Goal: Transaction & Acquisition: Purchase product/service

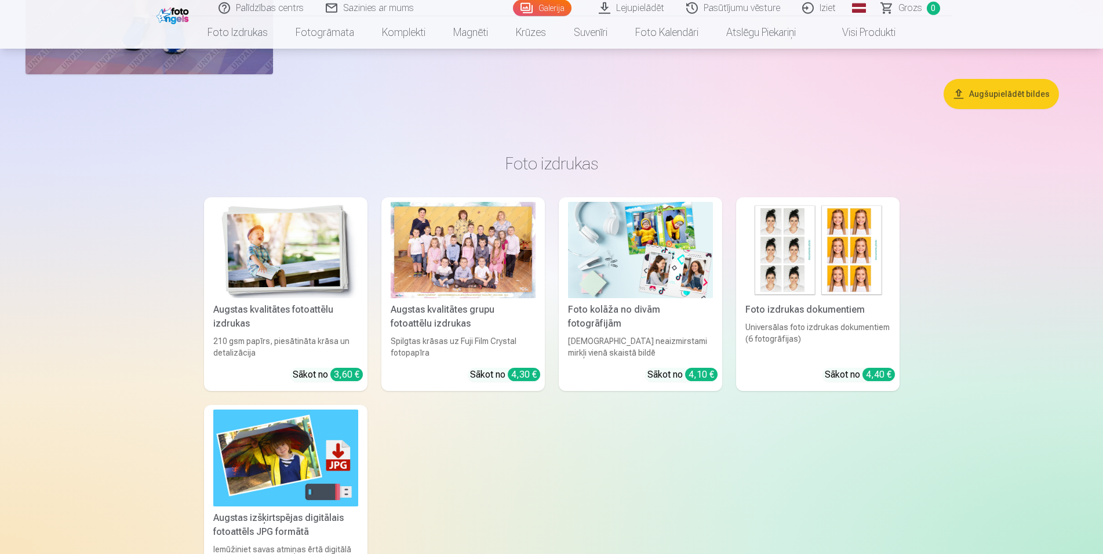
scroll to position [7213, 0]
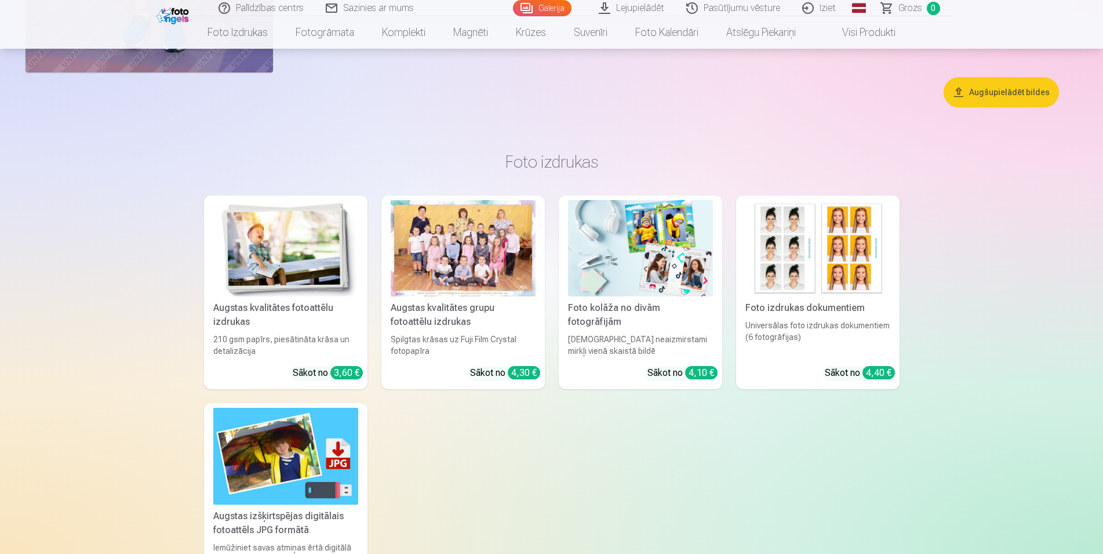
click at [523, 376] on link "Augstas kvalitātes grupu fotoattēlu izdrukas Spilgtas krāsas uz Fuji Film Cryst…" at bounding box center [462, 292] width 163 height 194
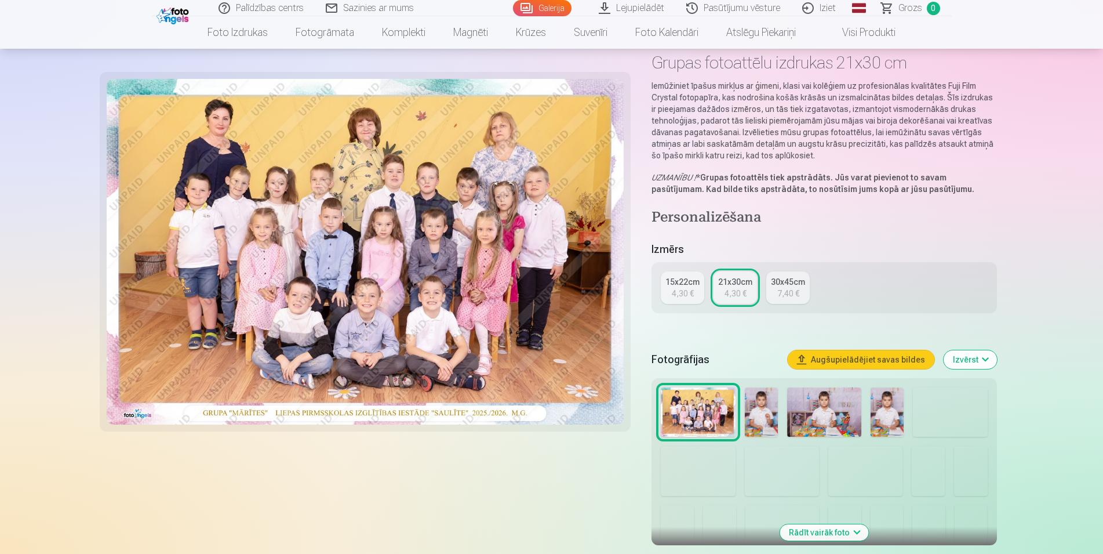
scroll to position [177, 0]
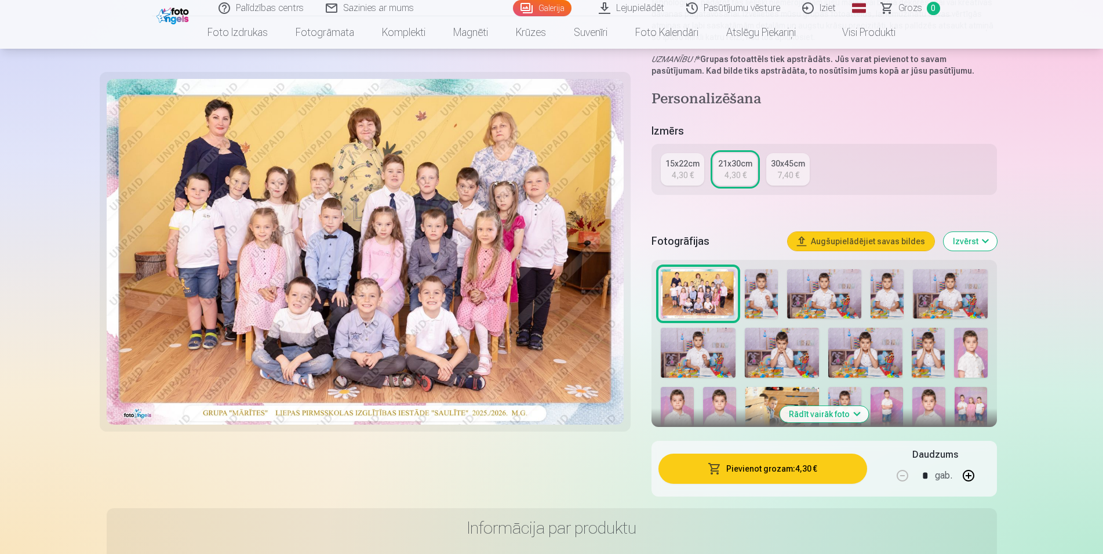
click at [708, 285] on img at bounding box center [698, 294] width 74 height 50
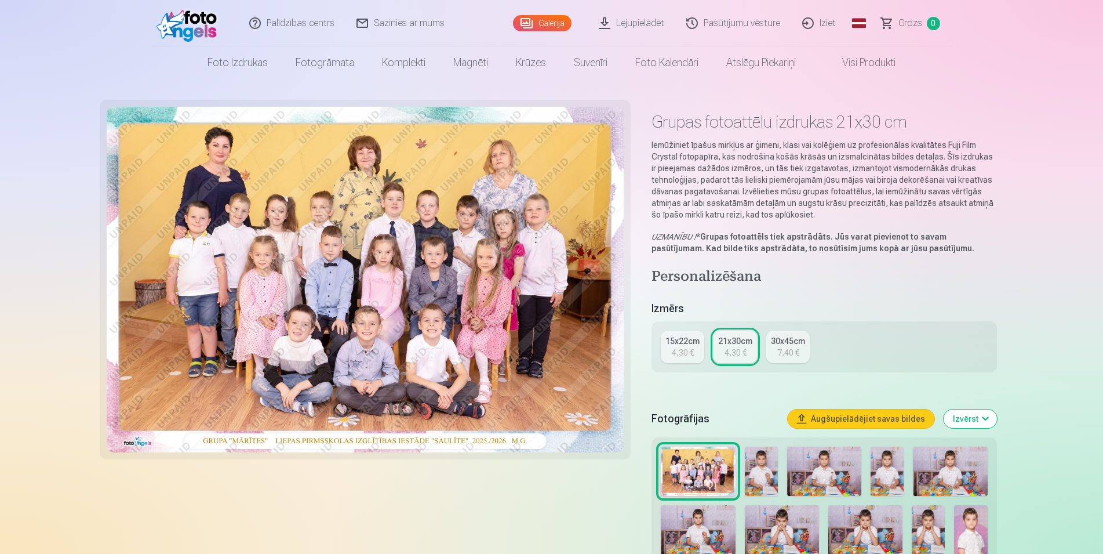
click at [918, 23] on span "Grozs" at bounding box center [910, 23] width 24 height 14
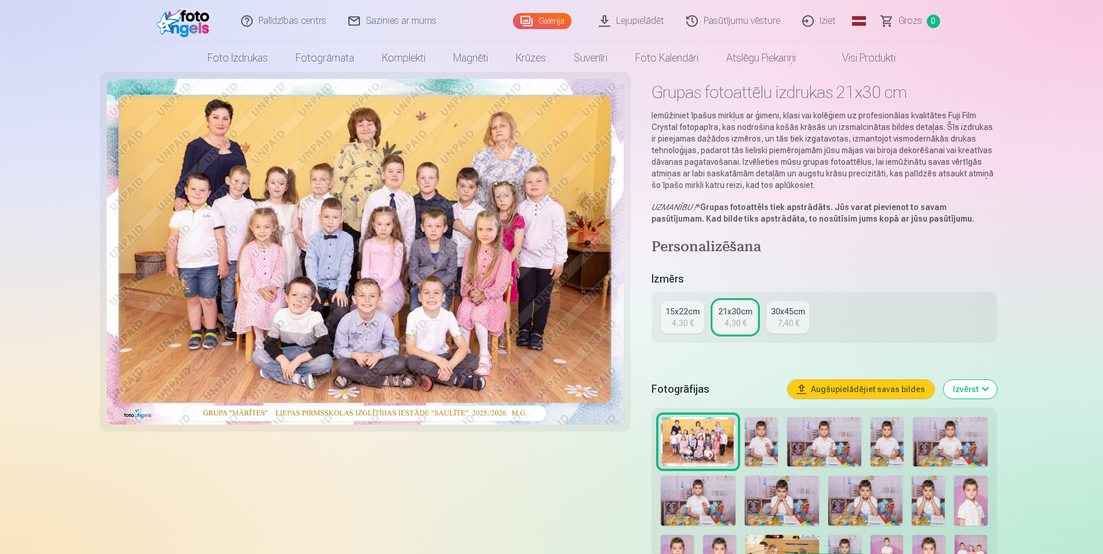
scroll to position [296, 0]
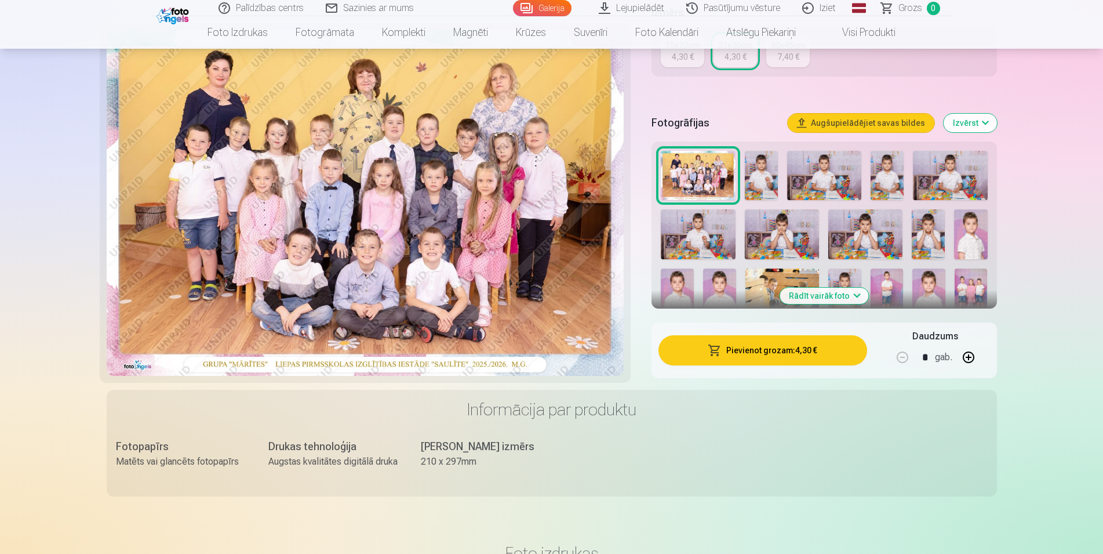
click at [747, 350] on button "Pievienot grozam : 4,30 €" at bounding box center [762, 350] width 208 height 30
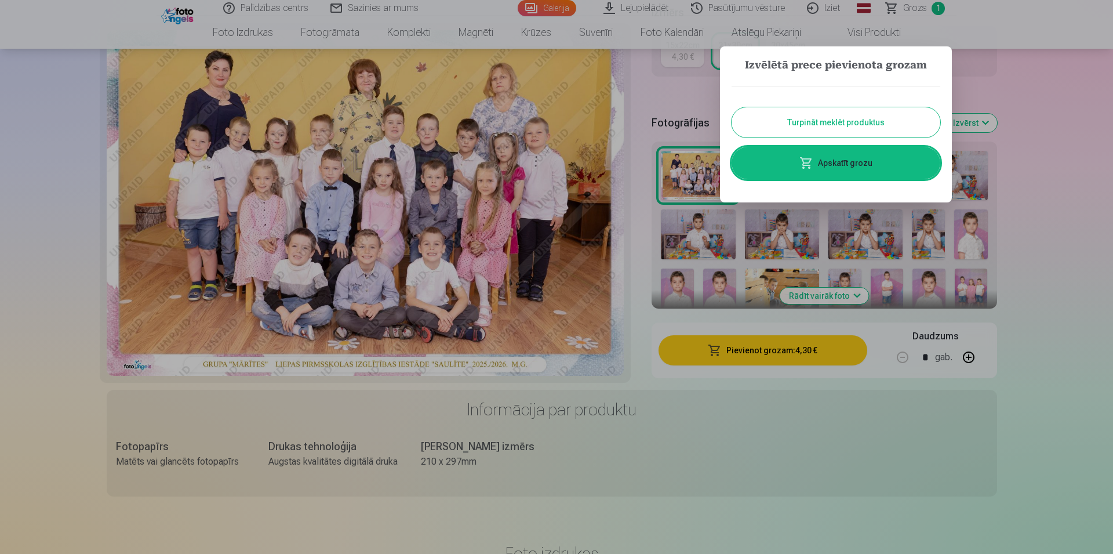
click at [798, 123] on button "Turpināt meklēt produktus" at bounding box center [835, 122] width 209 height 30
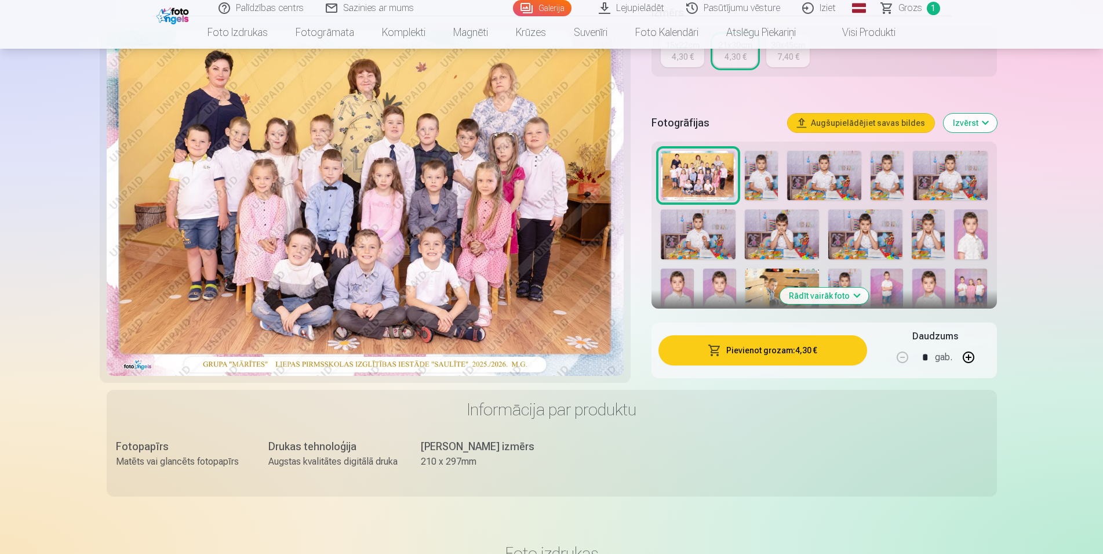
click at [792, 225] on img at bounding box center [782, 234] width 74 height 50
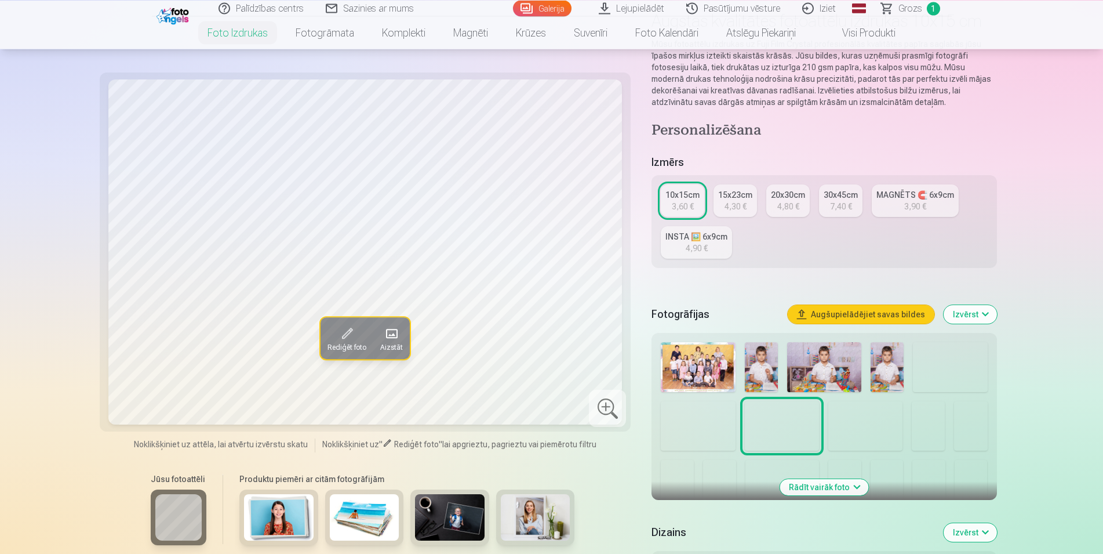
scroll to position [118, 0]
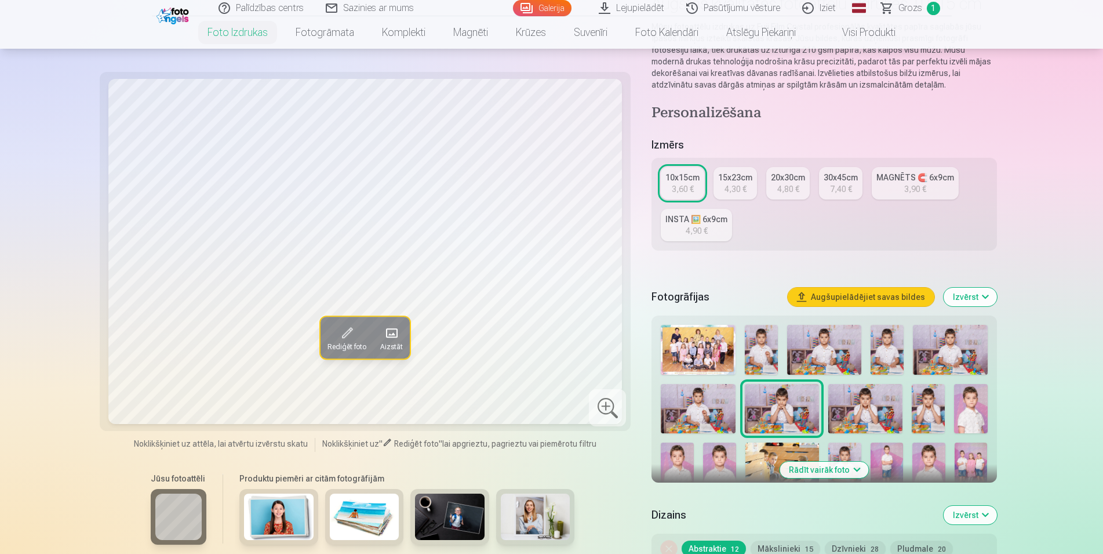
click at [857, 412] on img at bounding box center [865, 409] width 74 height 50
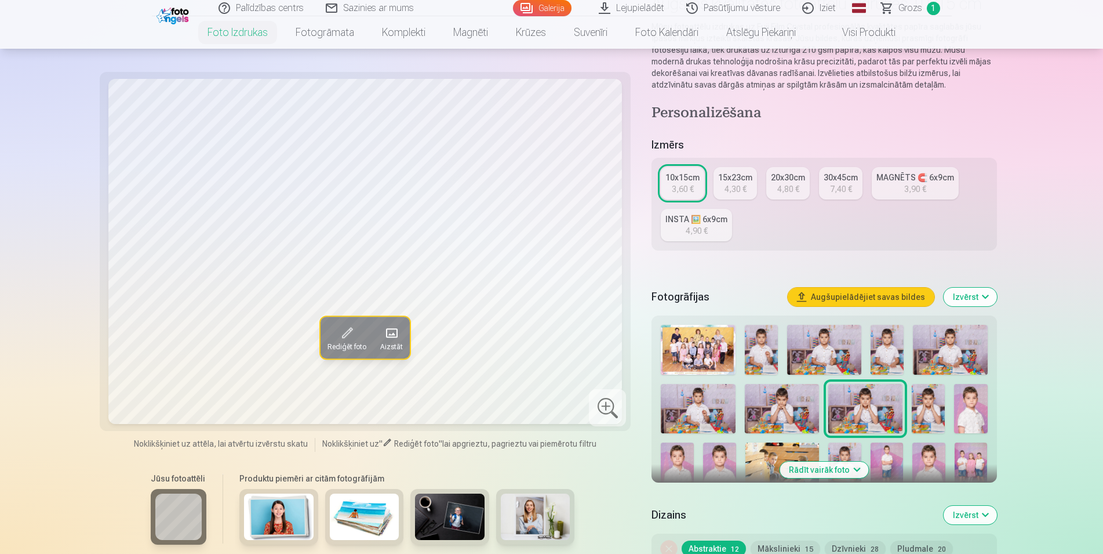
click at [933, 401] on img at bounding box center [928, 409] width 33 height 50
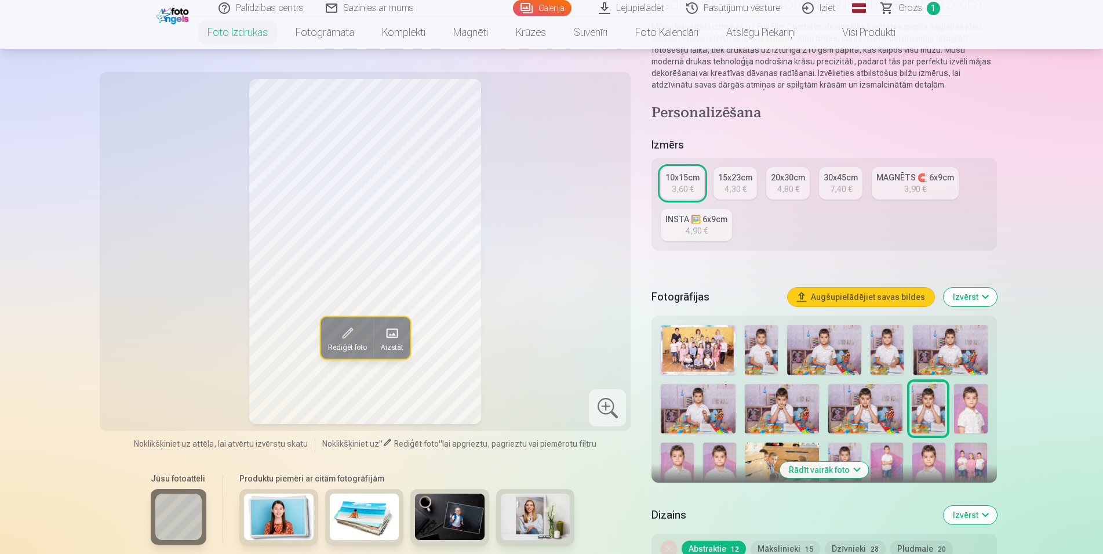
click at [874, 404] on img at bounding box center [865, 409] width 74 height 50
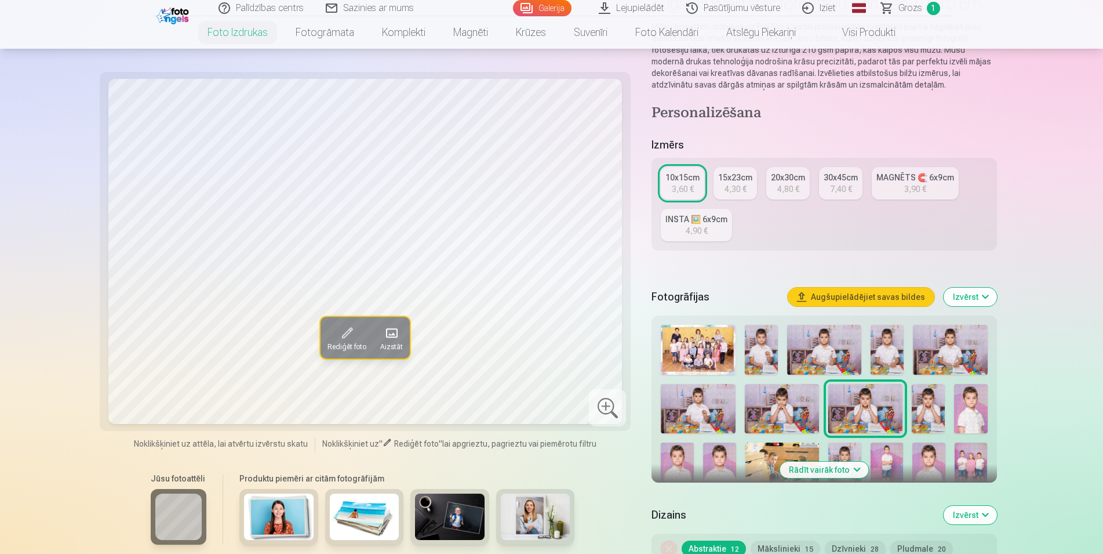
click at [927, 404] on img at bounding box center [928, 409] width 33 height 50
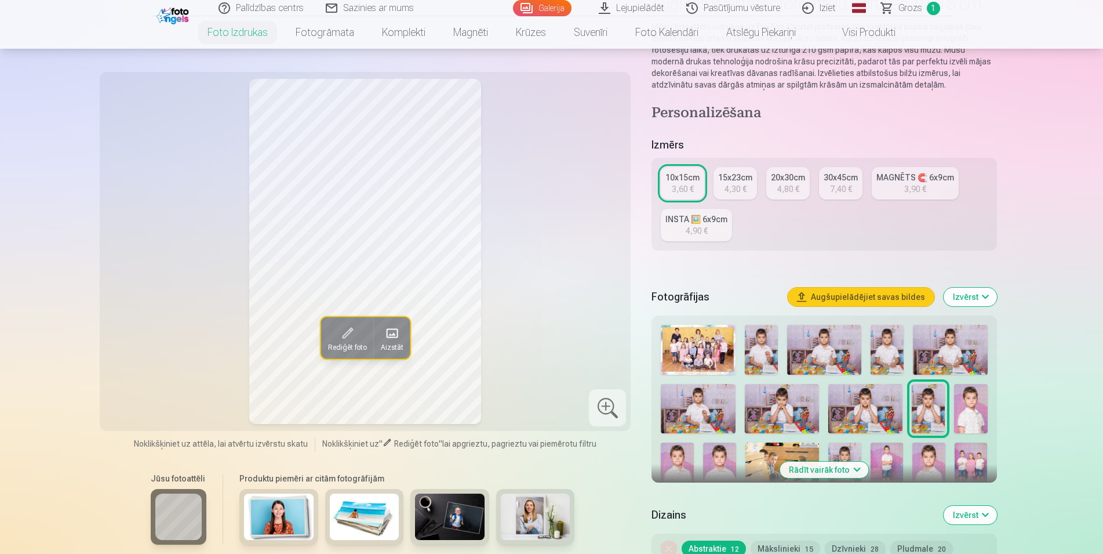
click at [871, 405] on img at bounding box center [865, 409] width 74 height 50
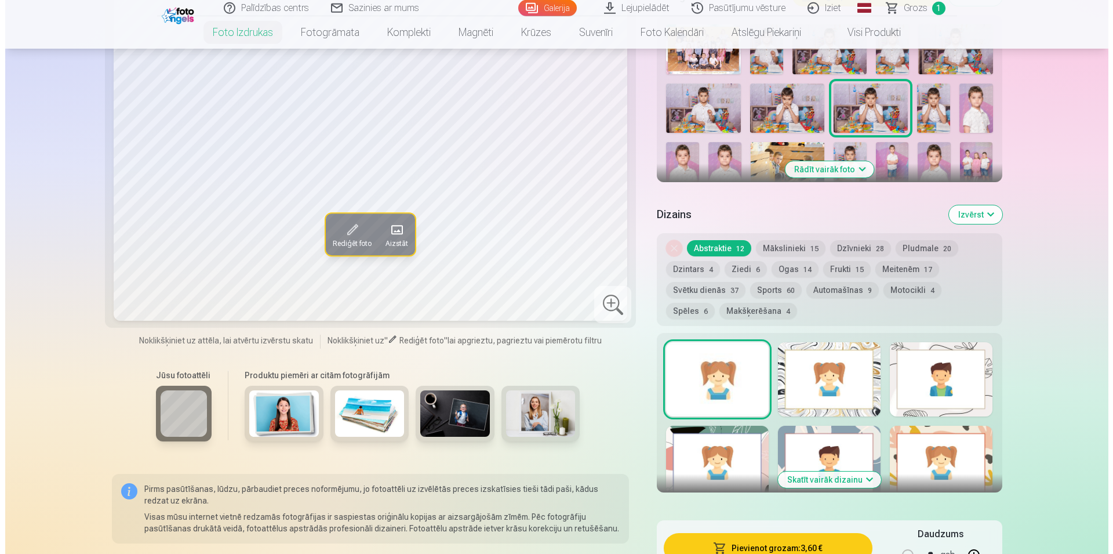
scroll to position [473, 0]
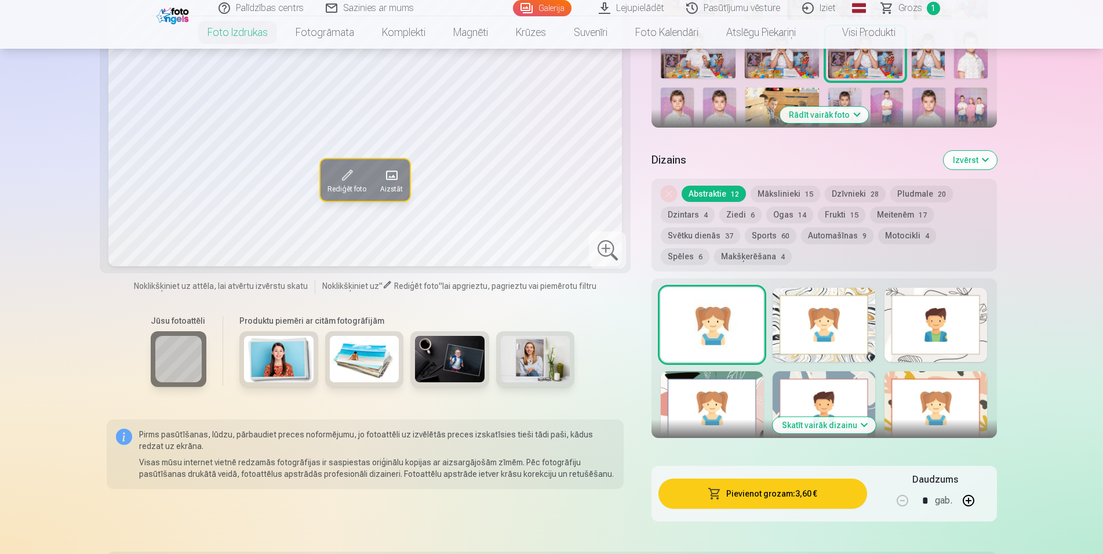
click at [755, 490] on button "Pievienot grozam : 3,60 €" at bounding box center [762, 493] width 208 height 30
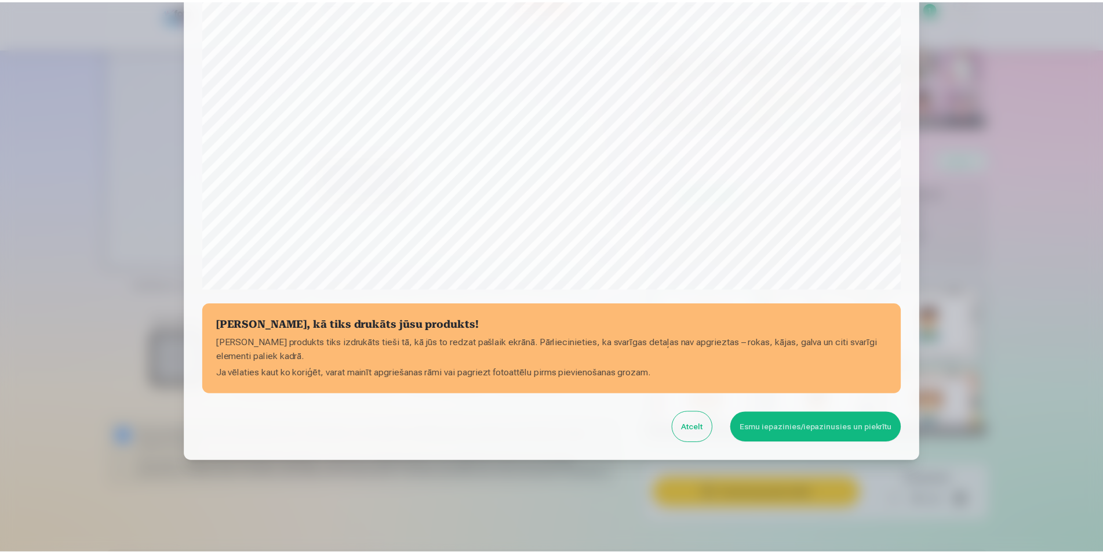
scroll to position [281, 0]
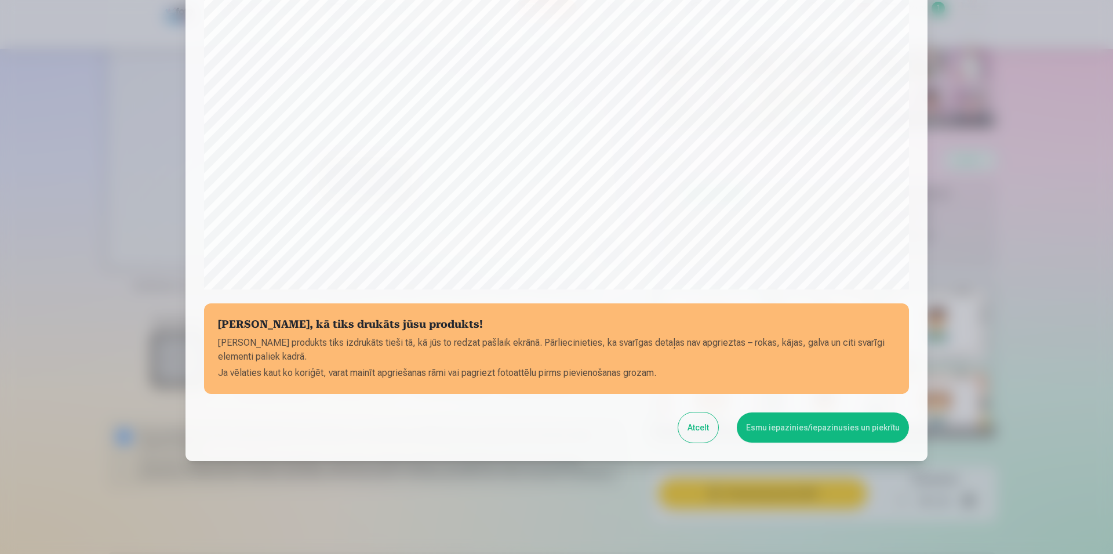
click at [763, 425] on button "Esmu iepazinies/iepazinusies un piekrītu" at bounding box center [823, 427] width 172 height 30
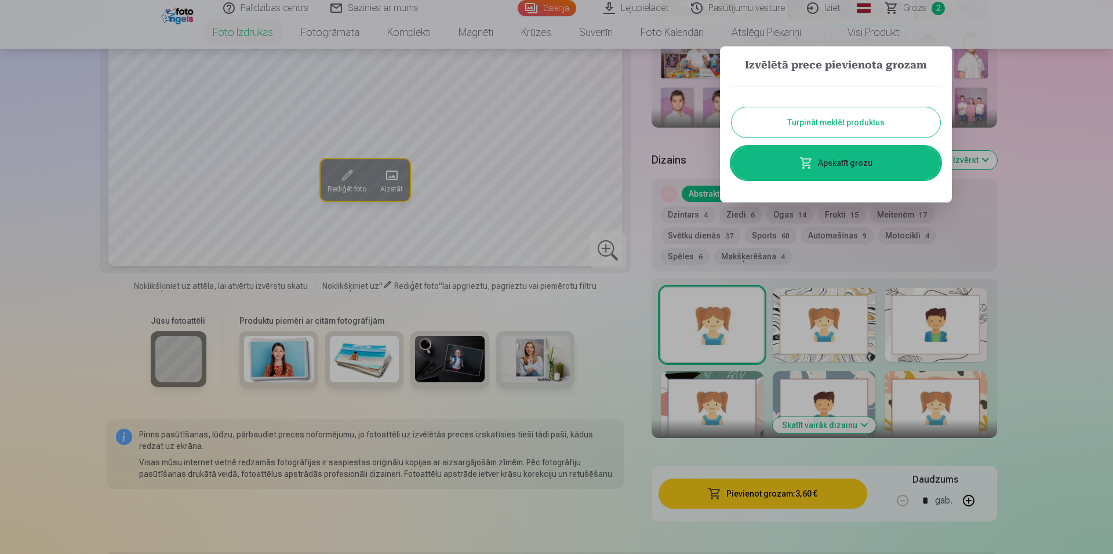
click at [824, 164] on link "Apskatīt grozu" at bounding box center [835, 163] width 209 height 32
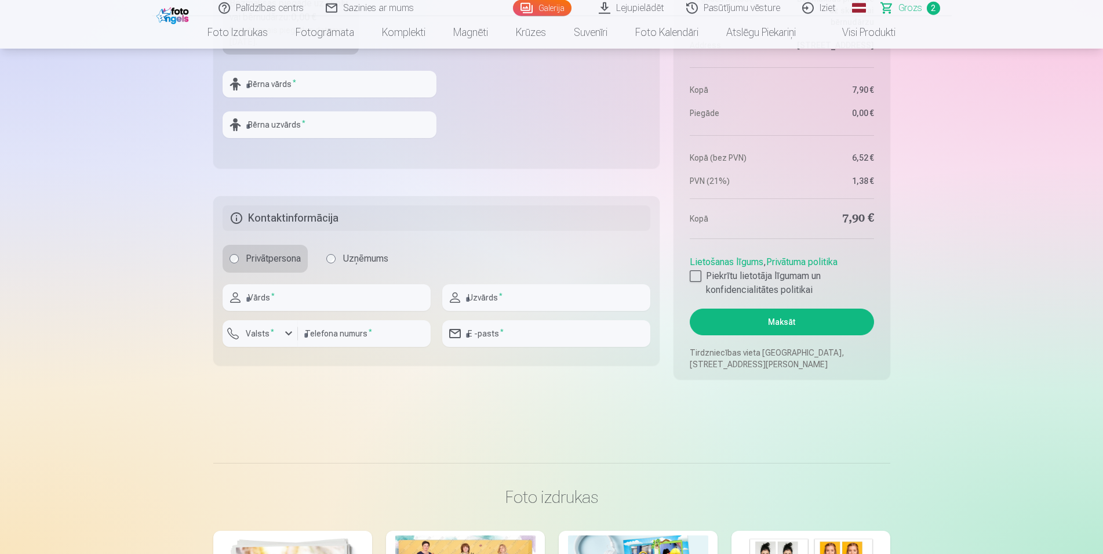
scroll to position [709, 0]
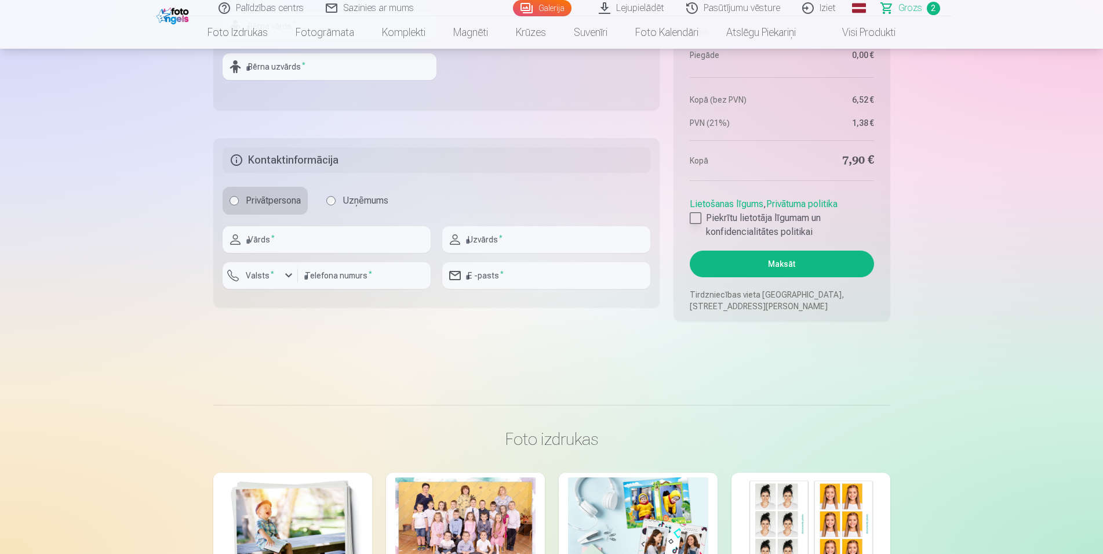
click at [698, 218] on div at bounding box center [696, 218] width 12 height 12
click at [752, 264] on button "Maksāt" at bounding box center [782, 263] width 184 height 27
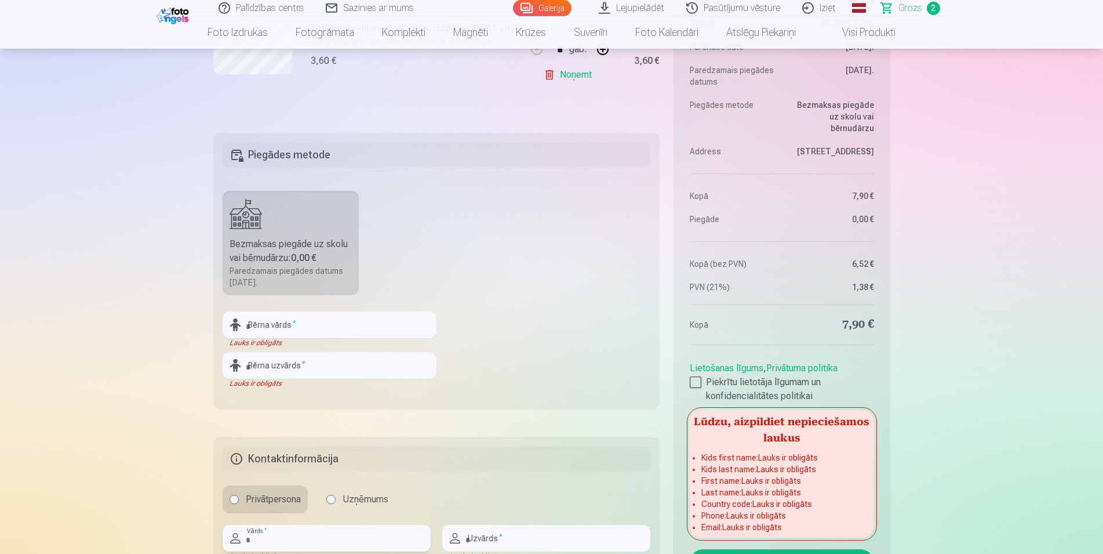
scroll to position [414, 0]
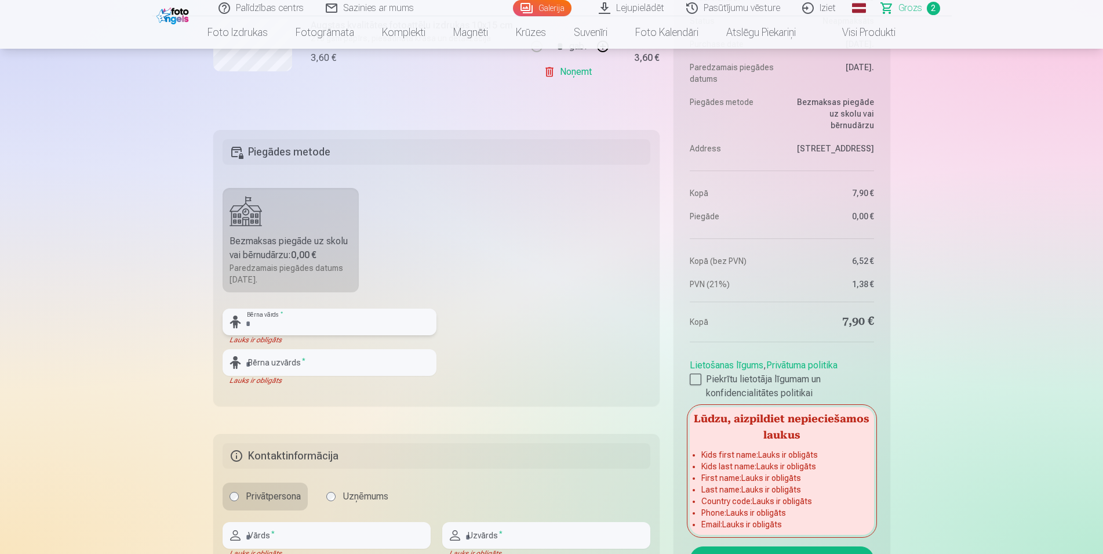
click at [263, 326] on input "text" at bounding box center [330, 321] width 214 height 27
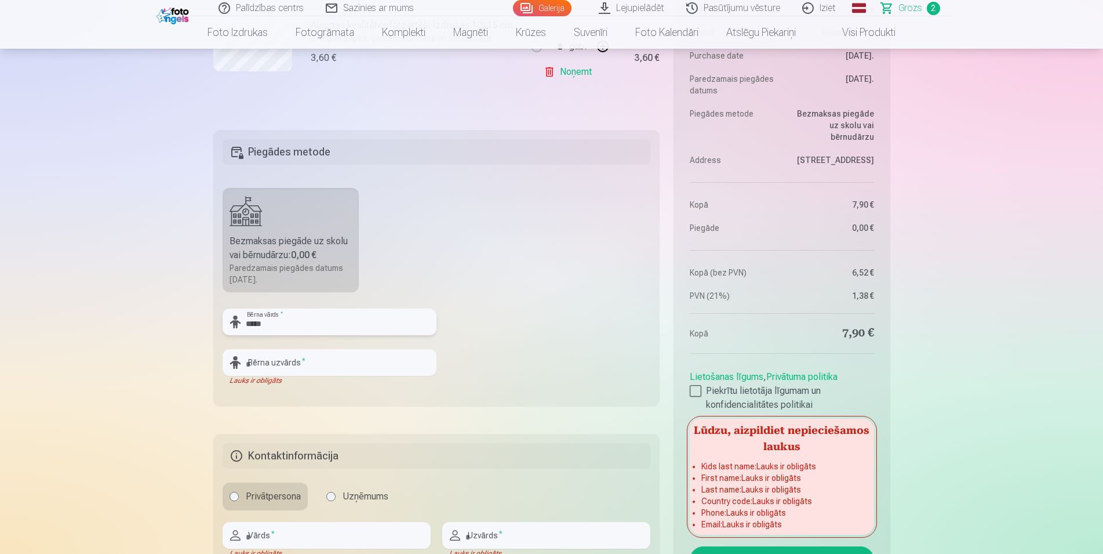
type input "*****"
click at [279, 366] on input "text" at bounding box center [330, 362] width 214 height 27
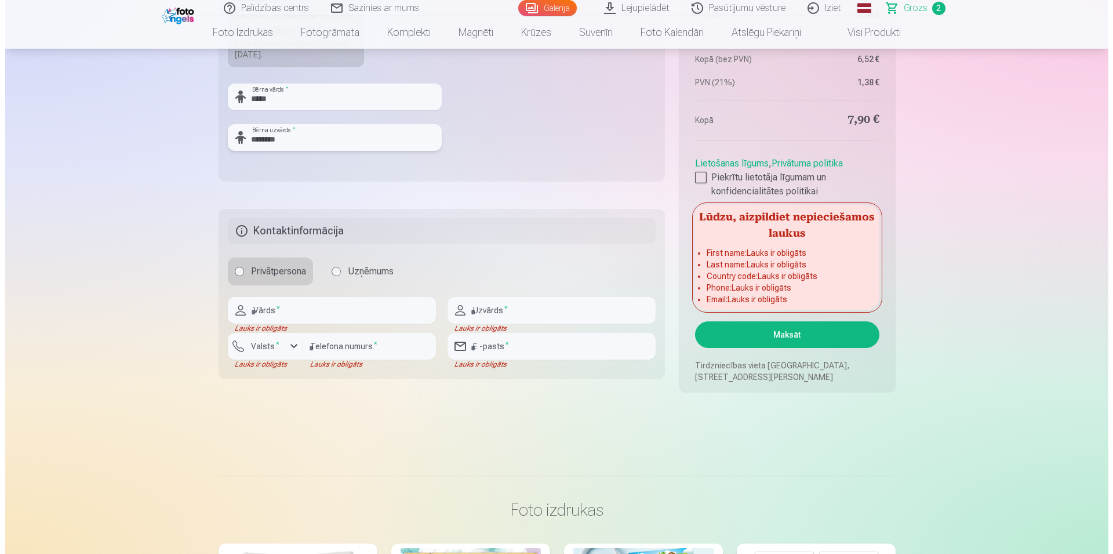
scroll to position [650, 0]
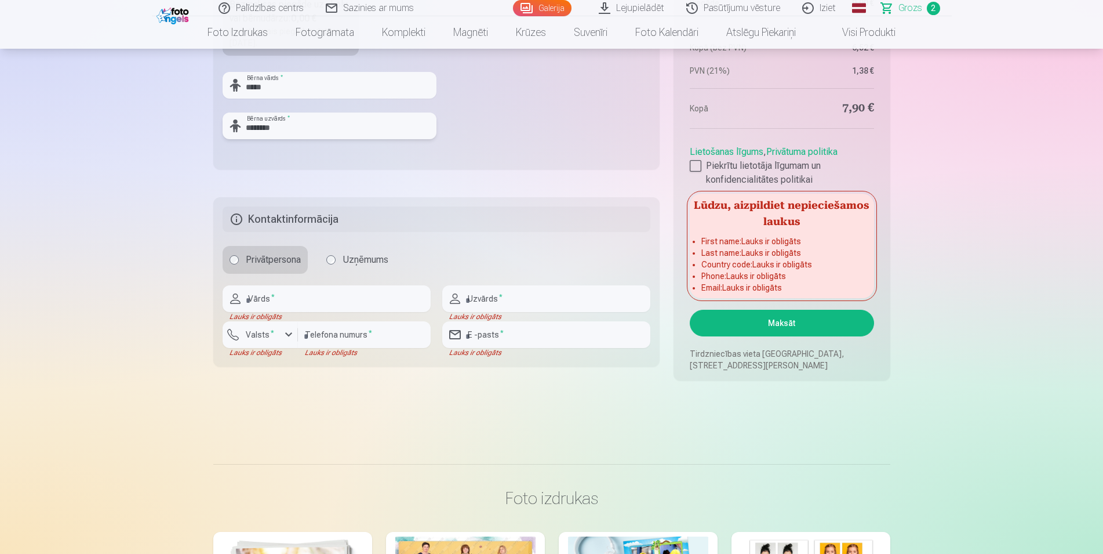
type input "********"
click at [278, 293] on input "text" at bounding box center [327, 298] width 208 height 27
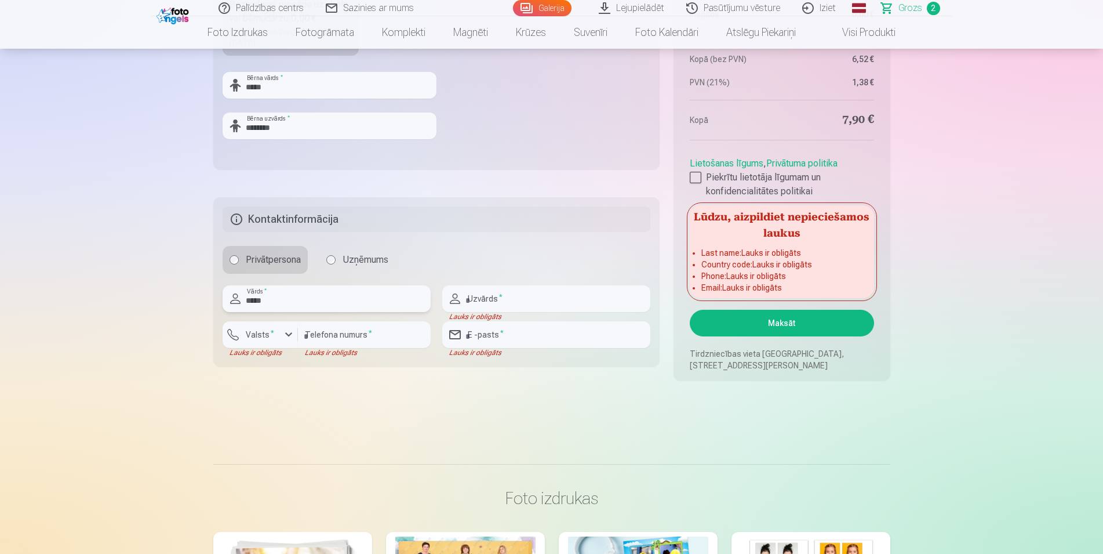
type input "*****"
click at [518, 296] on input "text" at bounding box center [546, 298] width 208 height 27
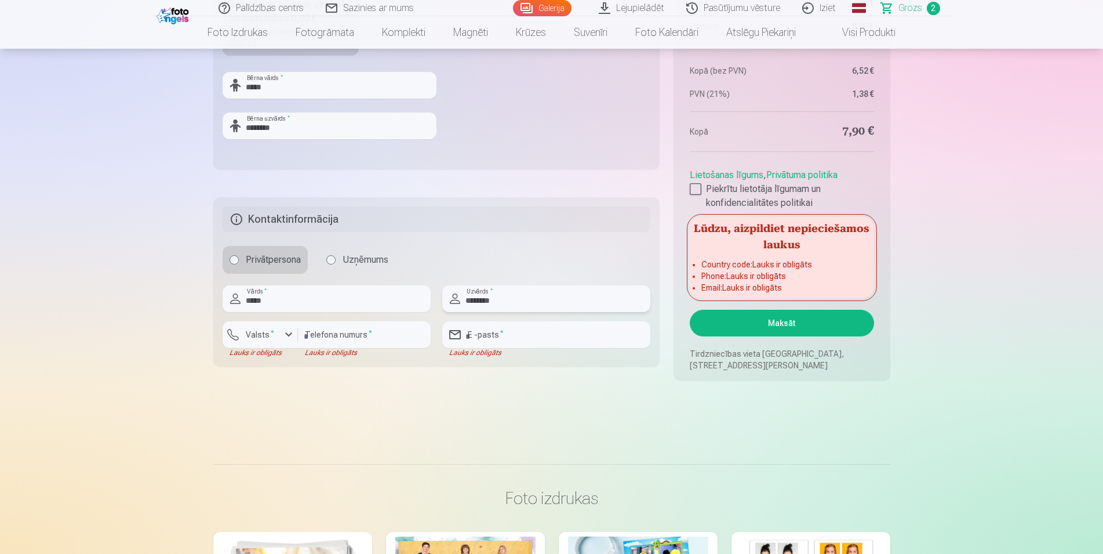
type input "********"
click at [353, 341] on input "number" at bounding box center [364, 334] width 133 height 27
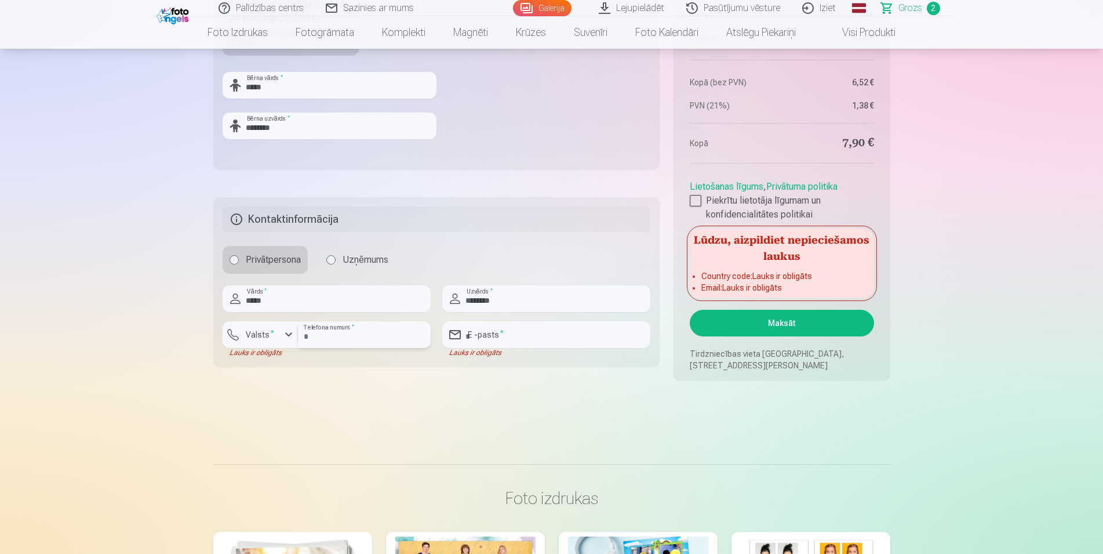
type input "********"
click at [287, 334] on div "button" at bounding box center [289, 334] width 14 height 14
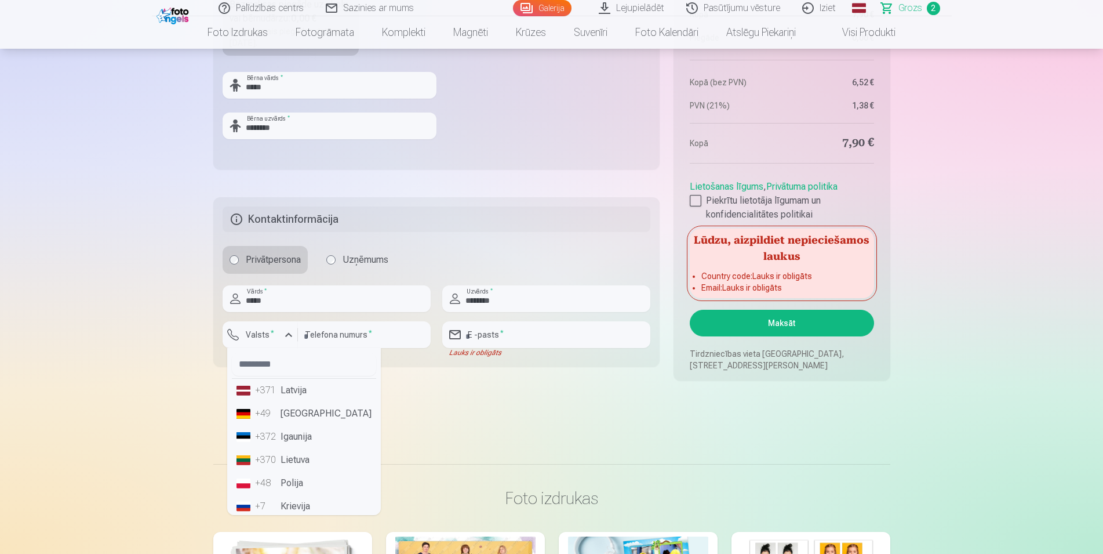
click at [294, 389] on li "+371 Latvija" at bounding box center [304, 389] width 144 height 23
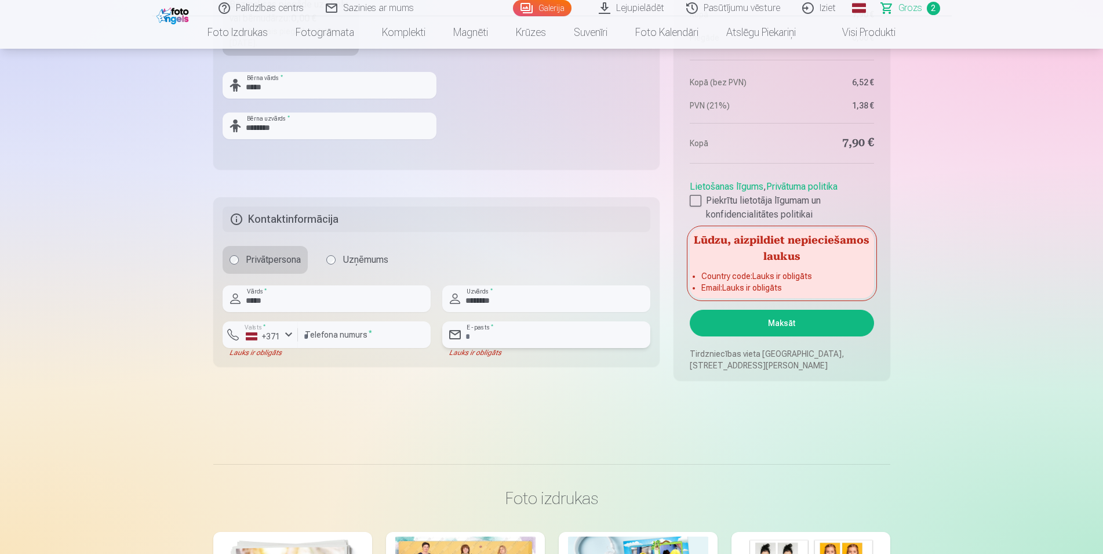
click at [478, 333] on input "email" at bounding box center [546, 334] width 208 height 27
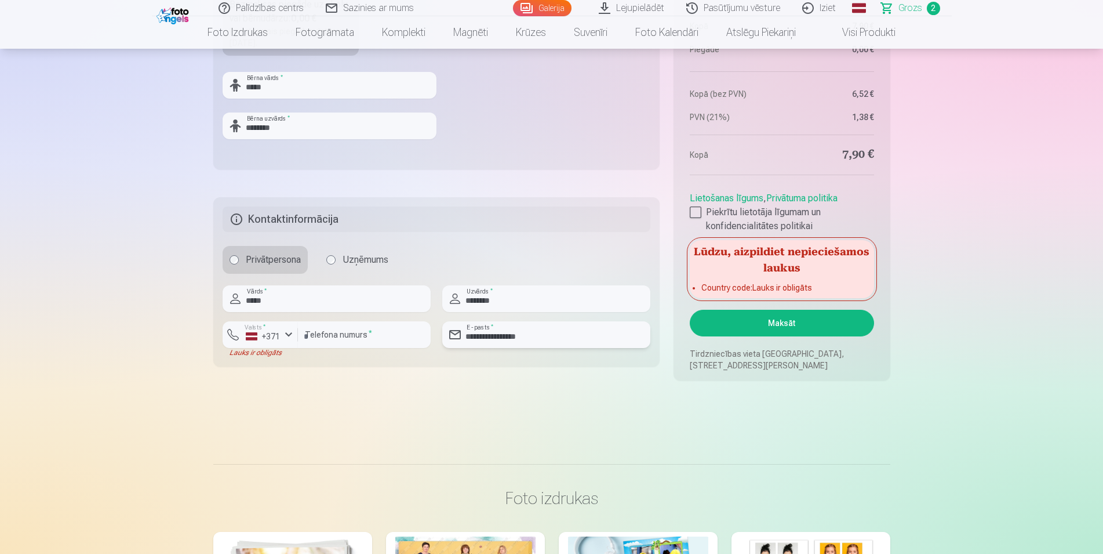
type input "**********"
click at [749, 321] on button "Maksāt" at bounding box center [782, 323] width 184 height 27
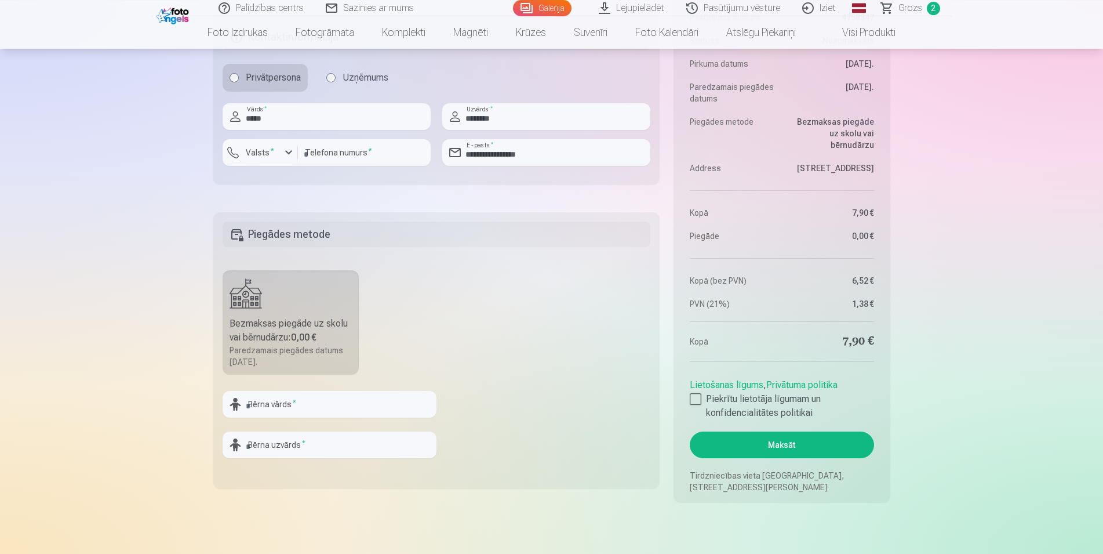
scroll to position [473, 0]
